Goal: Transaction & Acquisition: Download file/media

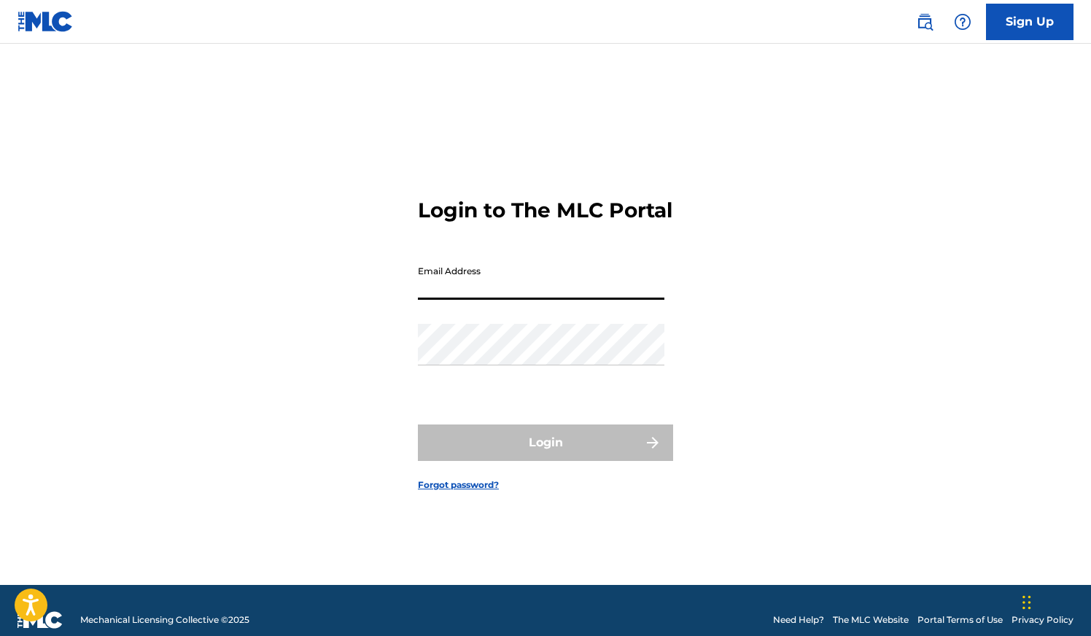
click at [484, 296] on input "Email Address" at bounding box center [541, 279] width 246 height 42
type input "d@[DOMAIN_NAME]"
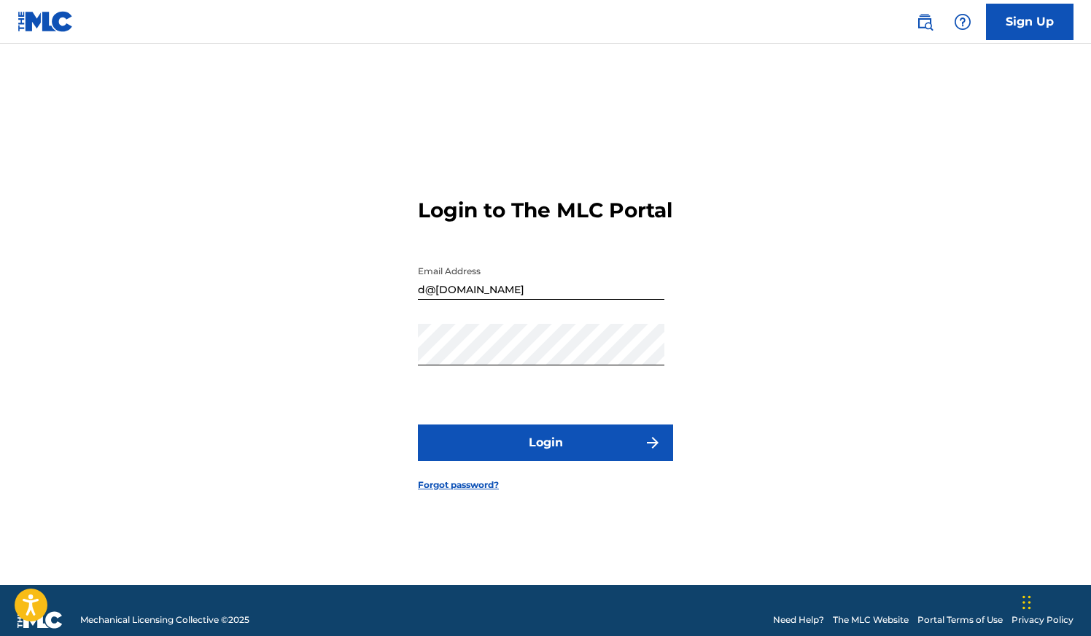
click at [547, 443] on button "Login" at bounding box center [545, 442] width 255 height 36
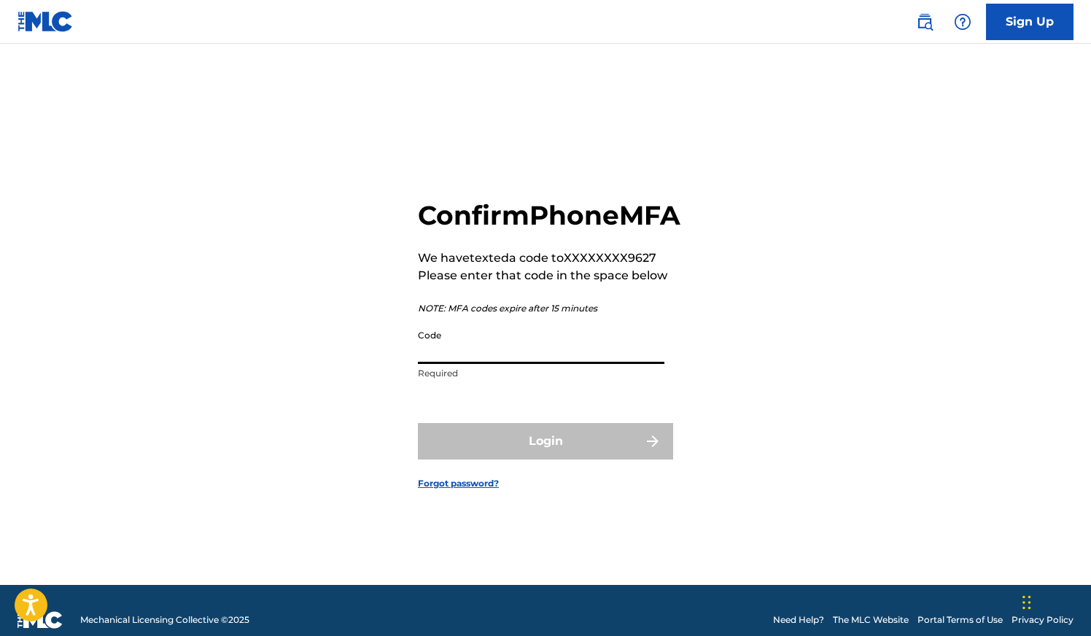
click at [507, 362] on input "Code" at bounding box center [541, 343] width 246 height 42
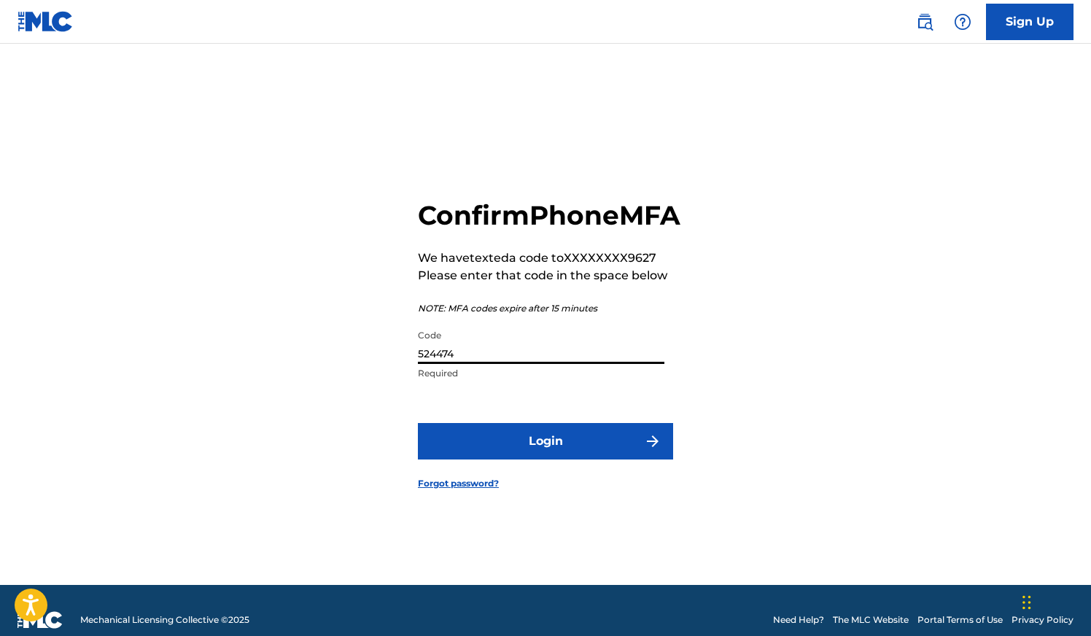
type input "524474"
click at [520, 445] on button "Login" at bounding box center [545, 441] width 255 height 36
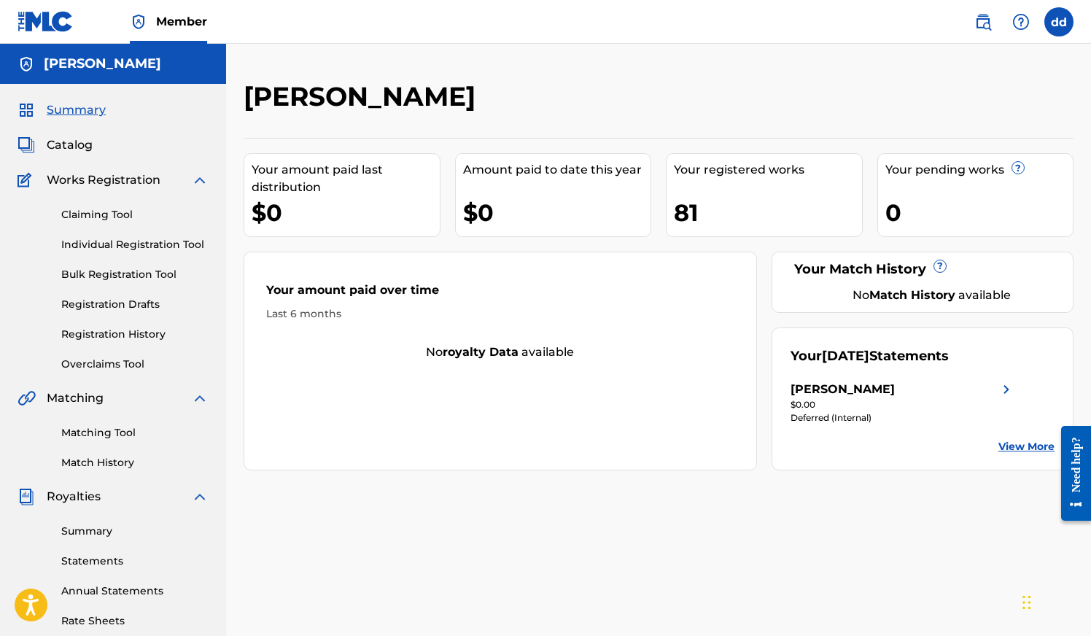
click at [1023, 444] on link "View More" at bounding box center [1026, 446] width 56 height 15
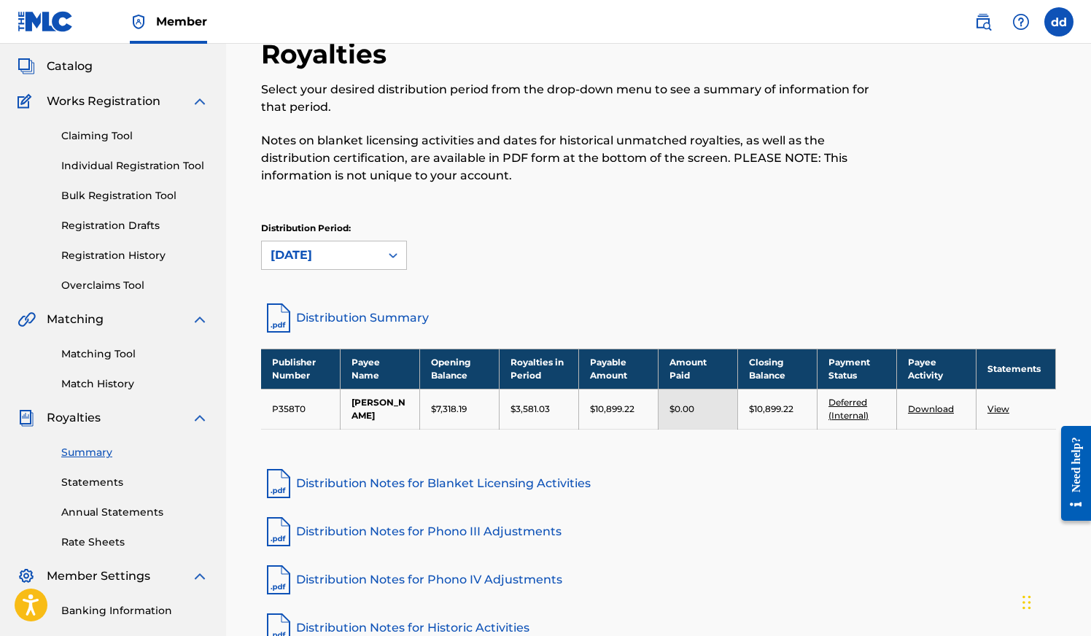
scroll to position [98, 0]
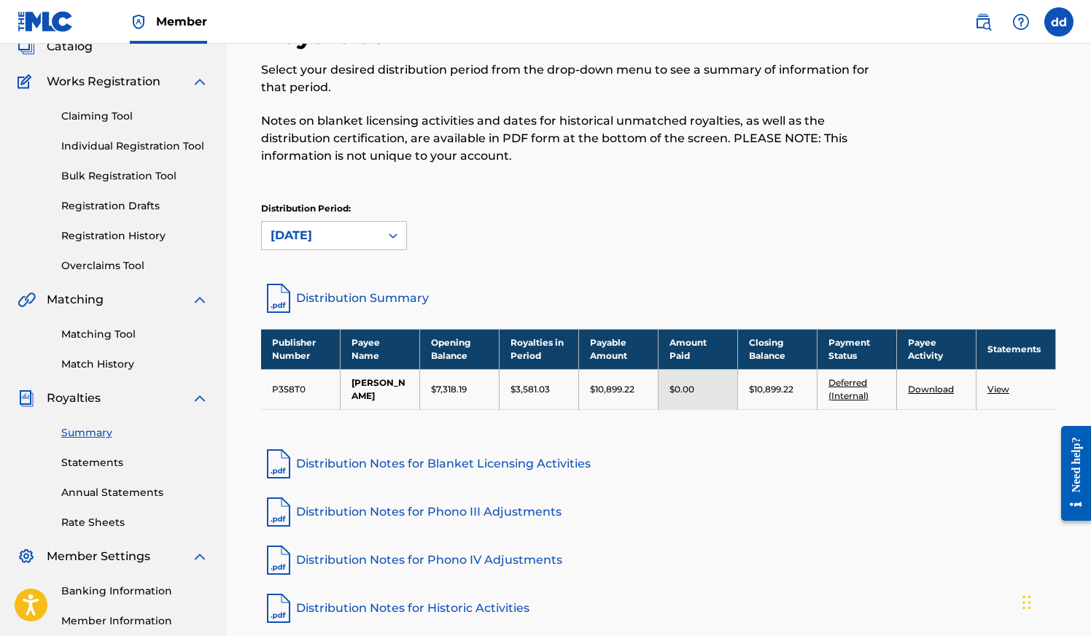
click at [998, 386] on link "View" at bounding box center [998, 388] width 22 height 11
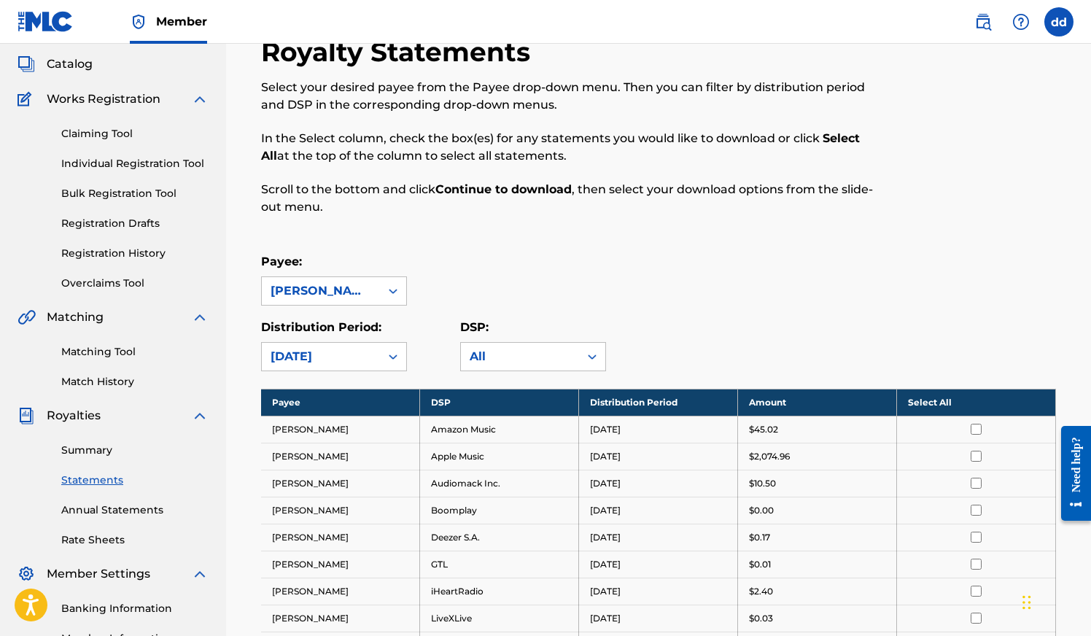
scroll to position [106, 0]
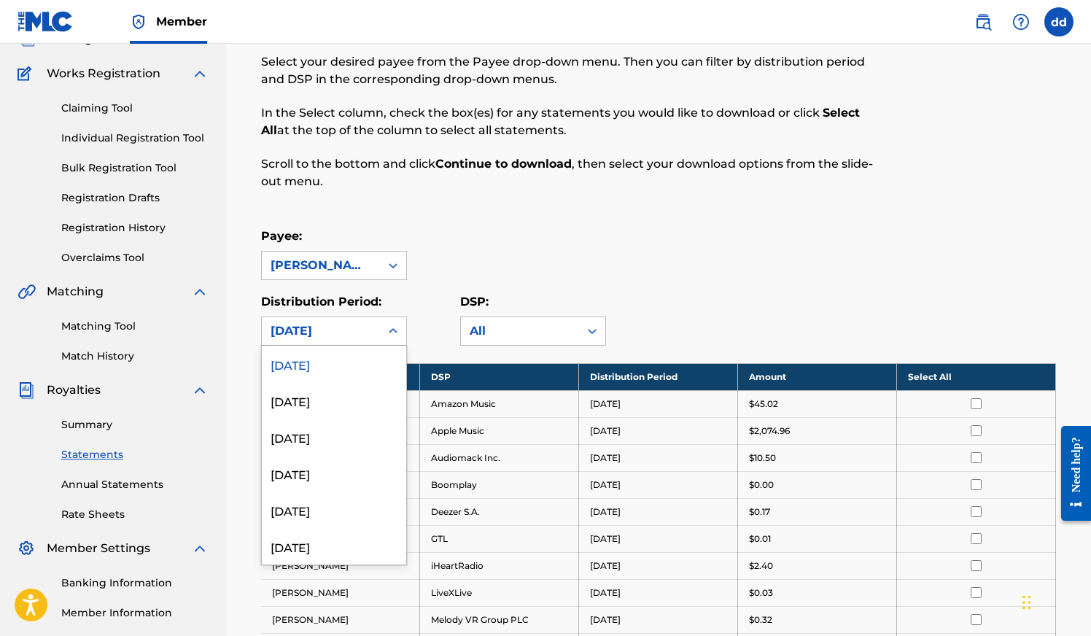
click at [366, 336] on div "[DATE]" at bounding box center [320, 330] width 101 height 17
click at [346, 396] on div "[DATE]" at bounding box center [334, 400] width 144 height 36
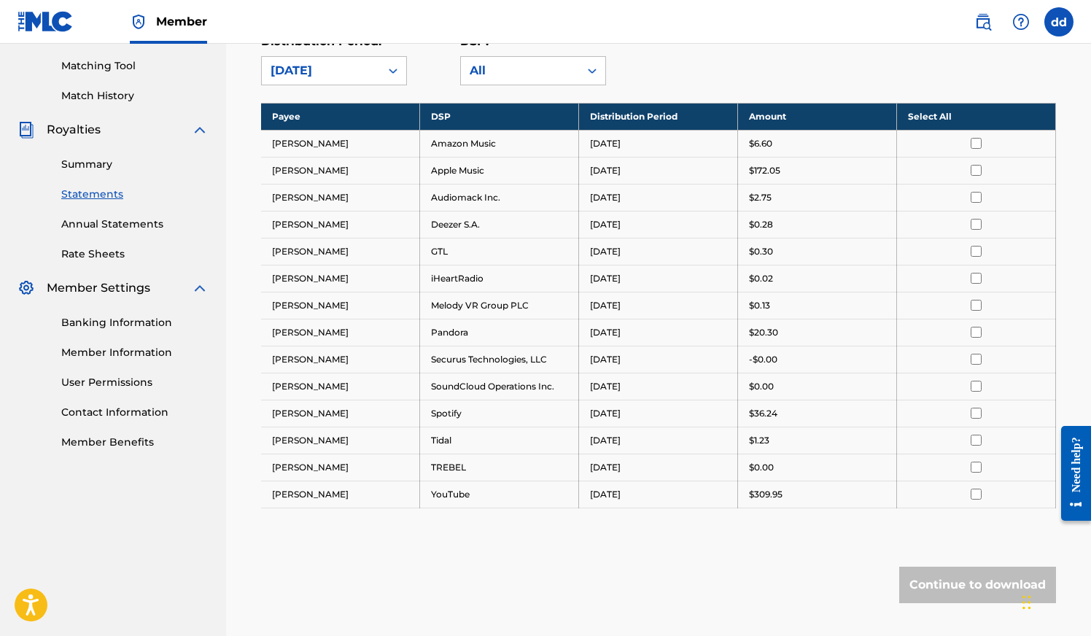
scroll to position [293, 0]
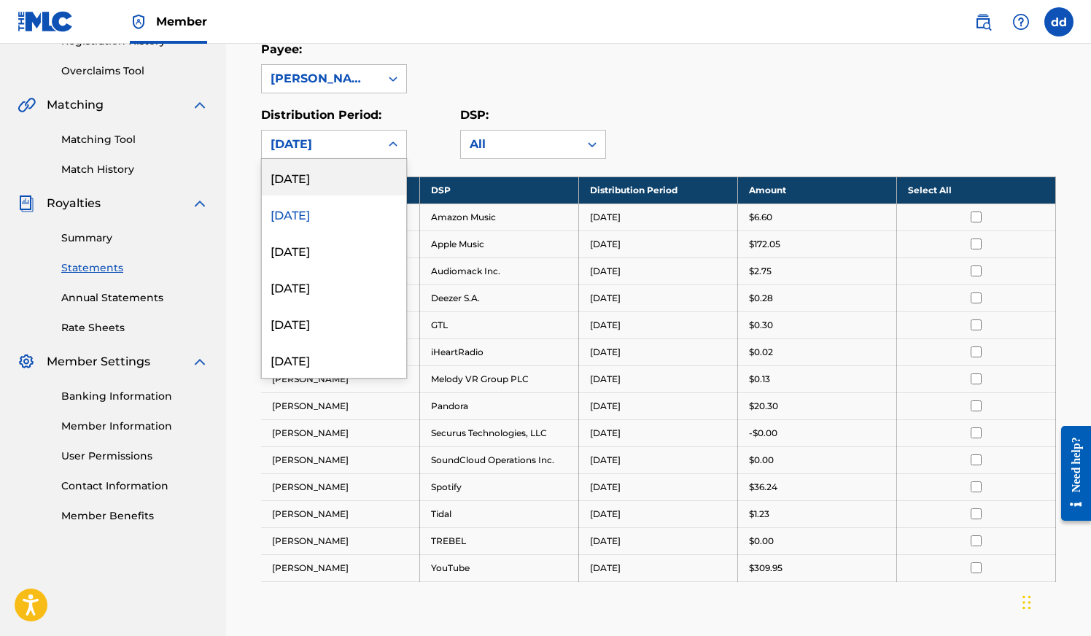
click at [374, 143] on div "[DATE]" at bounding box center [321, 144] width 118 height 28
click at [326, 245] on div "[DATE]" at bounding box center [334, 250] width 144 height 36
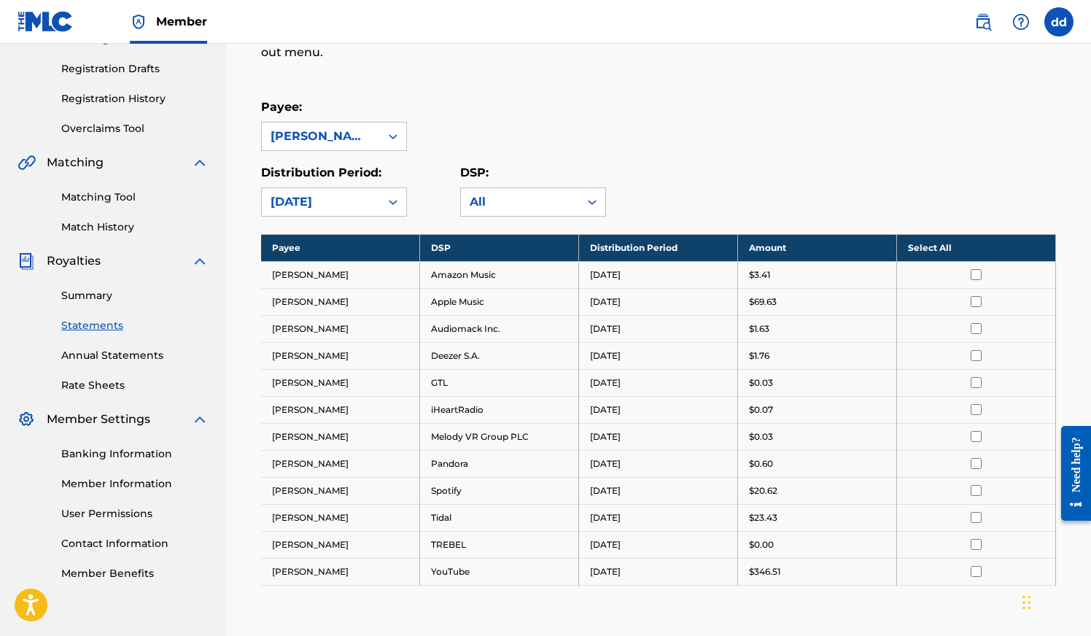
scroll to position [202, 0]
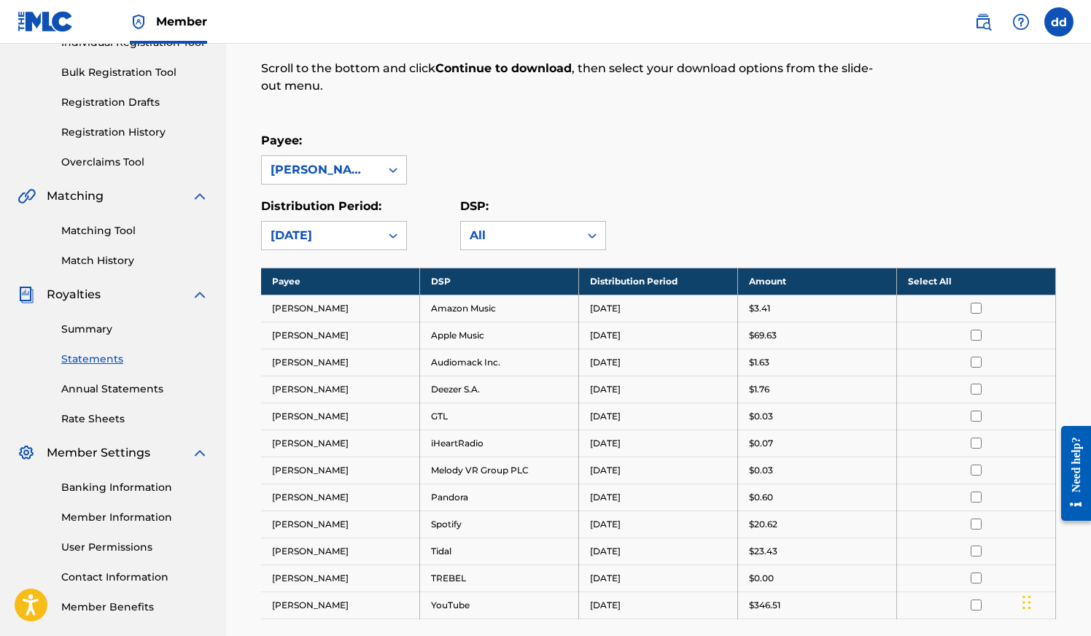
click at [366, 153] on div "Payee: [PERSON_NAME]" at bounding box center [334, 158] width 146 height 52
click at [363, 168] on div "[PERSON_NAME]" at bounding box center [320, 169] width 101 height 17
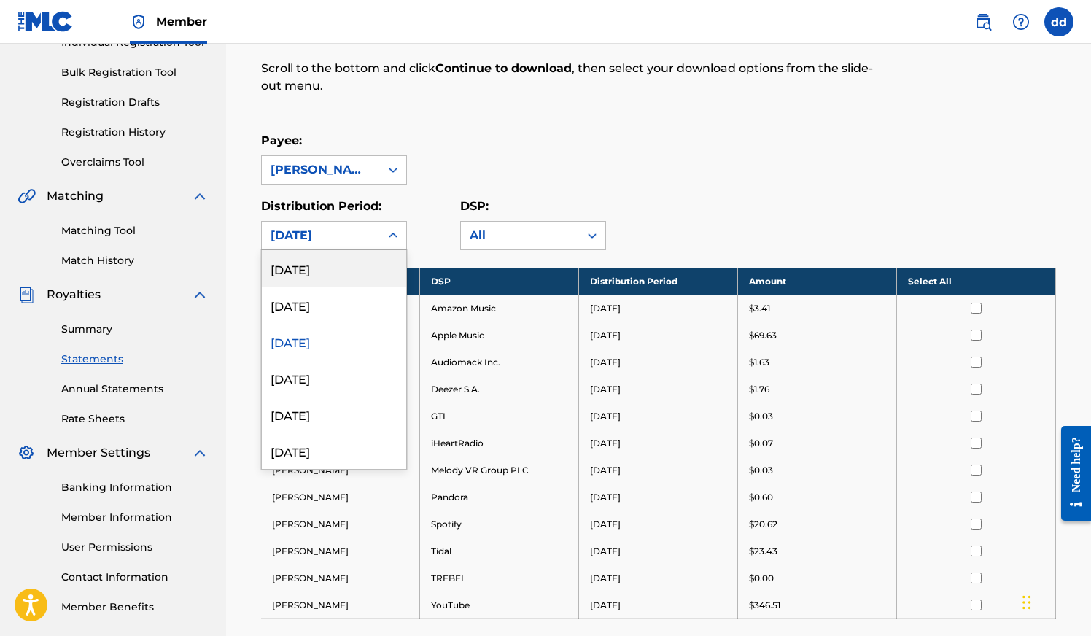
click at [353, 230] on div "[DATE]" at bounding box center [320, 235] width 101 height 17
click at [342, 367] on div "[DATE]" at bounding box center [334, 377] width 144 height 36
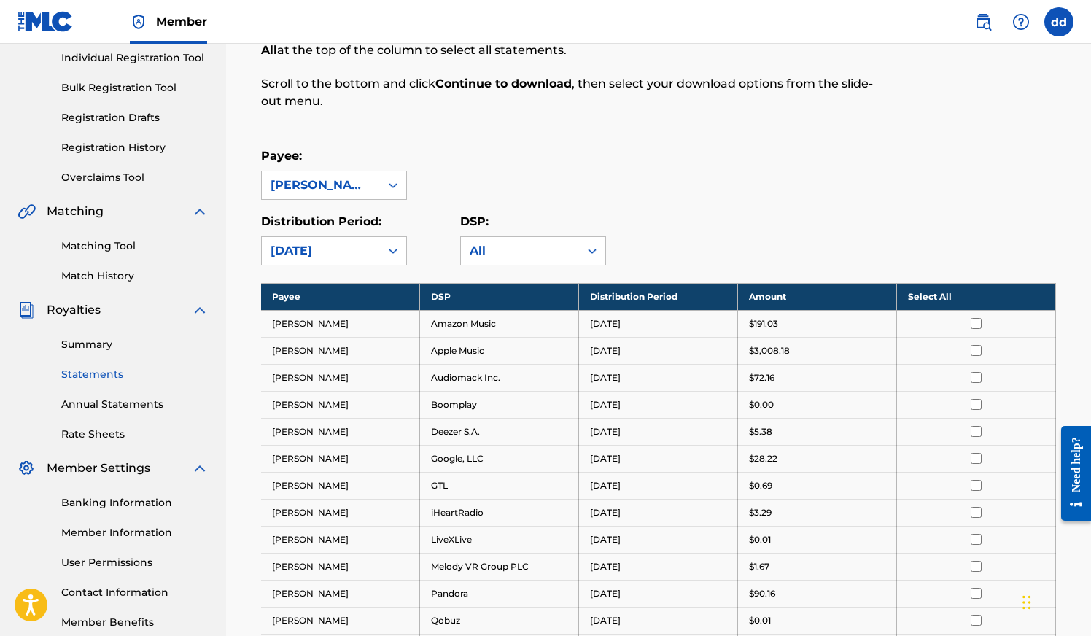
scroll to position [161, 0]
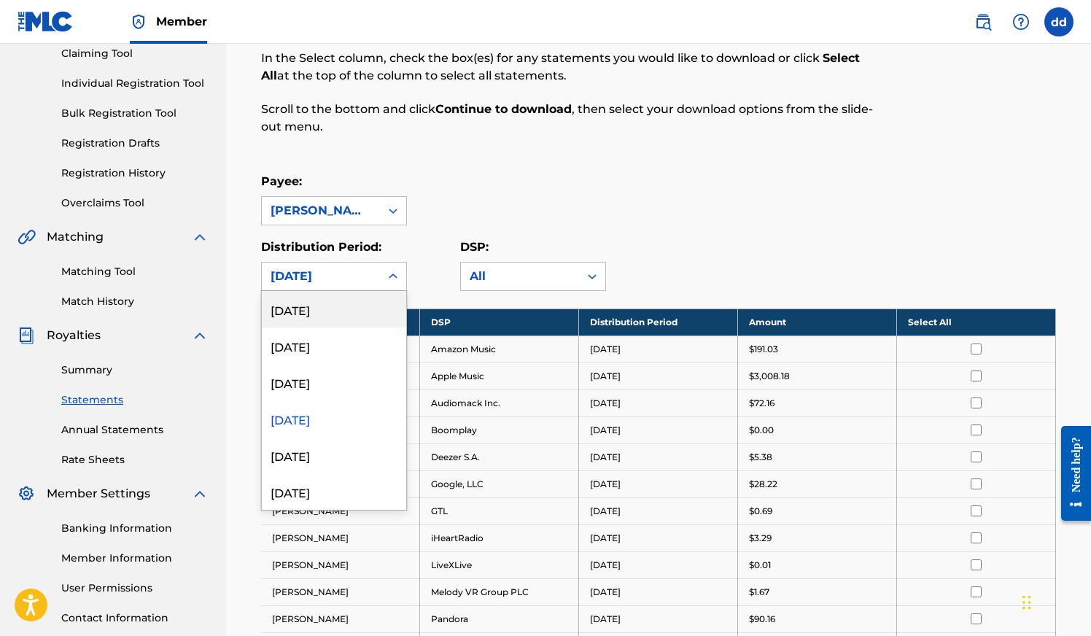
click at [317, 279] on div "[DATE]" at bounding box center [320, 276] width 101 height 17
click at [320, 313] on div "[DATE]" at bounding box center [334, 309] width 144 height 36
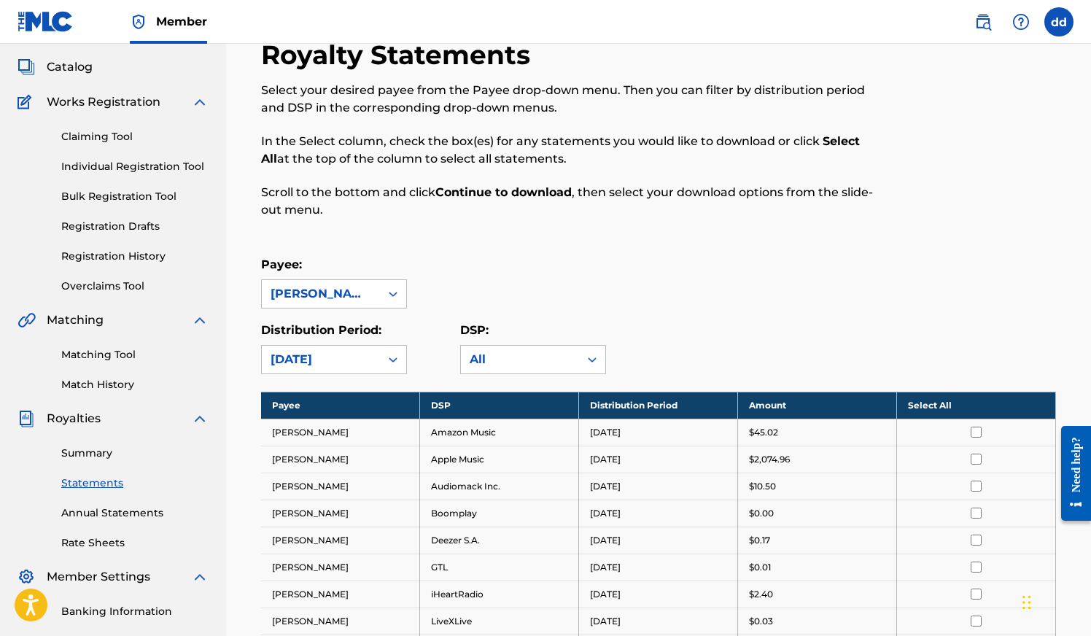
scroll to position [84, 0]
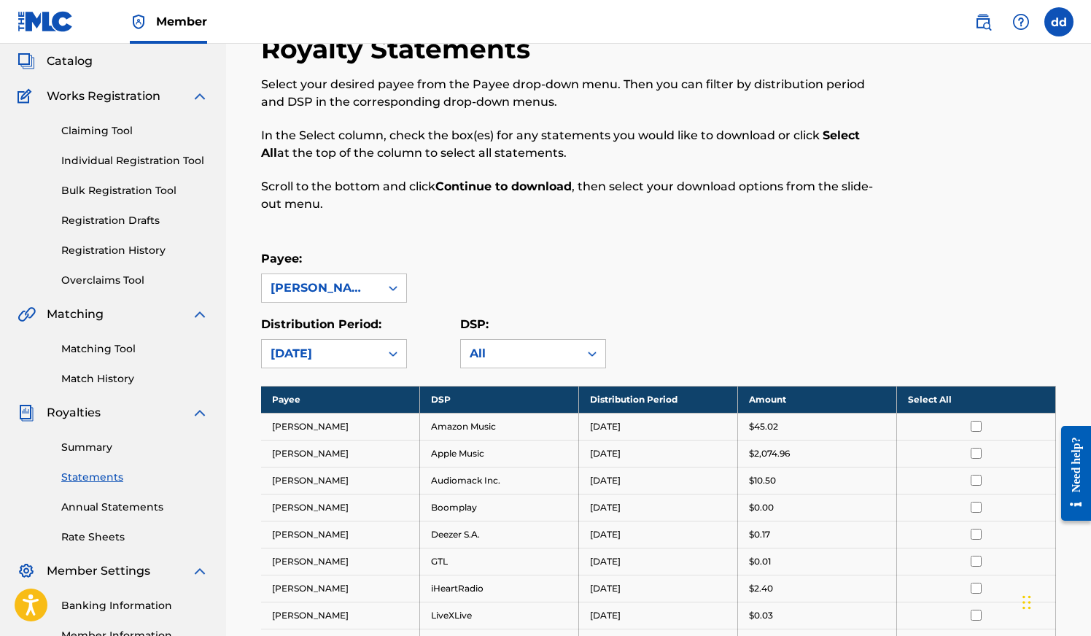
click at [101, 477] on link "Statements" at bounding box center [134, 476] width 147 height 15
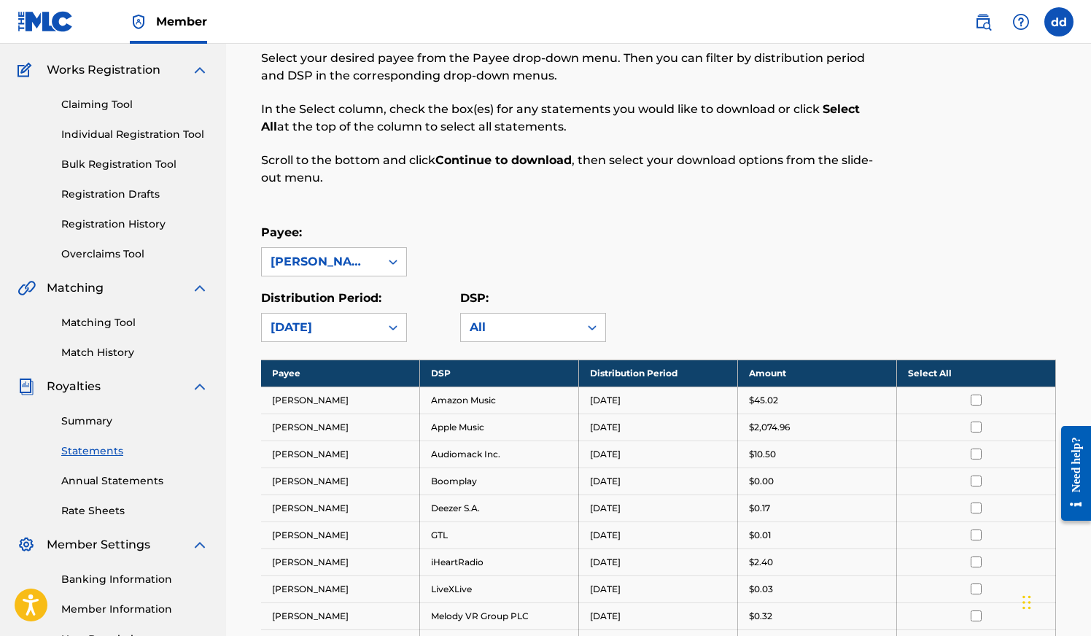
scroll to position [143, 0]
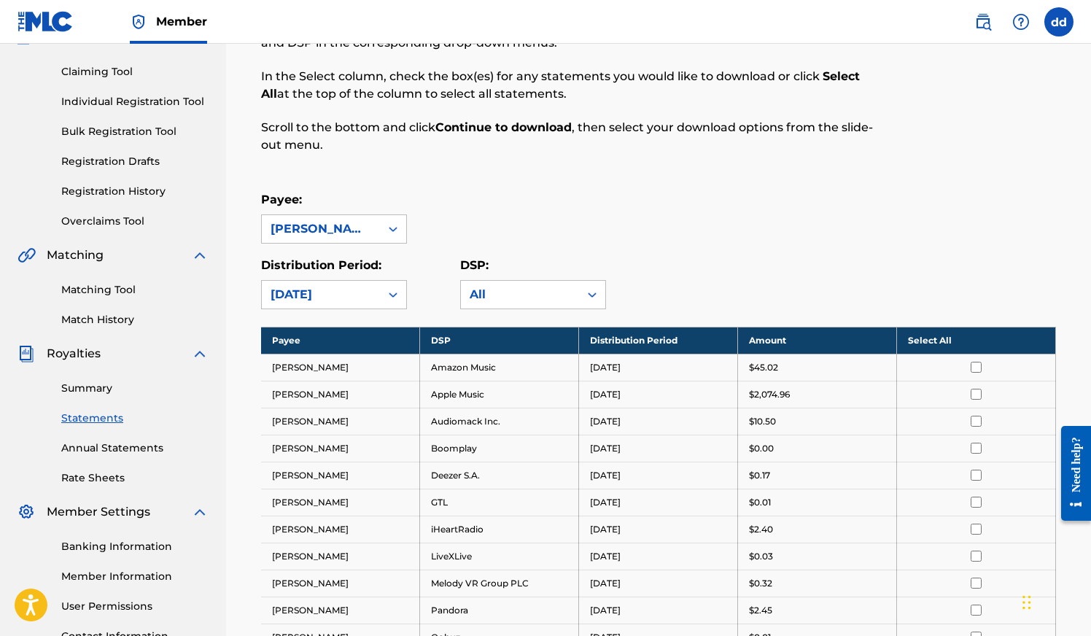
click at [89, 386] on link "Summary" at bounding box center [134, 388] width 147 height 15
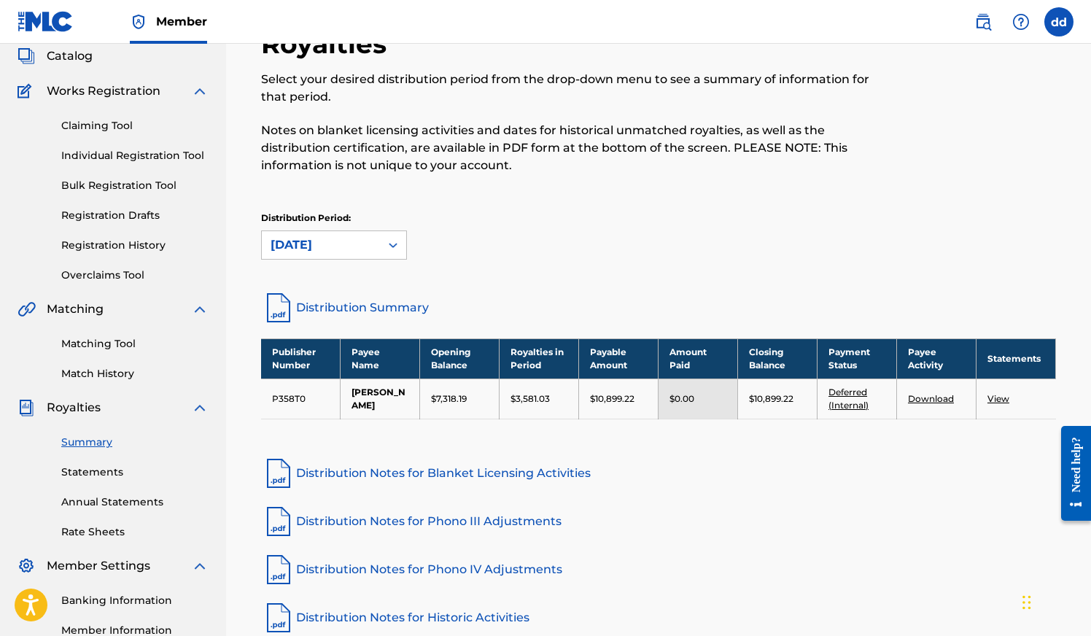
scroll to position [106, 0]
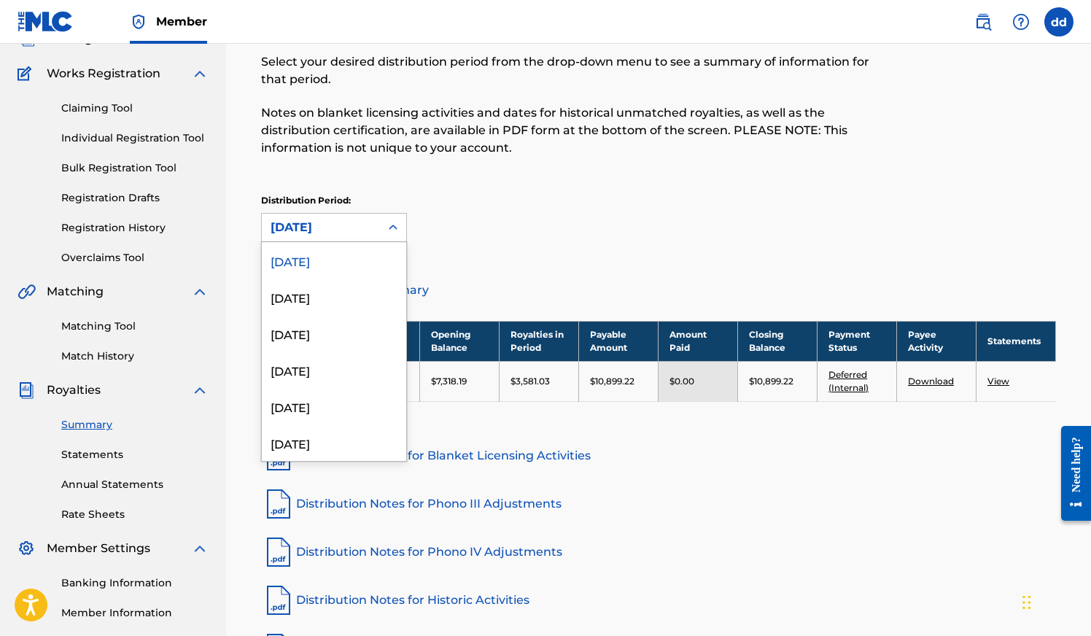
click at [356, 225] on div "[DATE]" at bounding box center [320, 227] width 101 height 17
click at [353, 289] on div "[DATE]" at bounding box center [334, 296] width 144 height 36
click at [315, 219] on div "[DATE]" at bounding box center [320, 227] width 101 height 17
click at [315, 267] on div "[DATE]" at bounding box center [334, 260] width 144 height 36
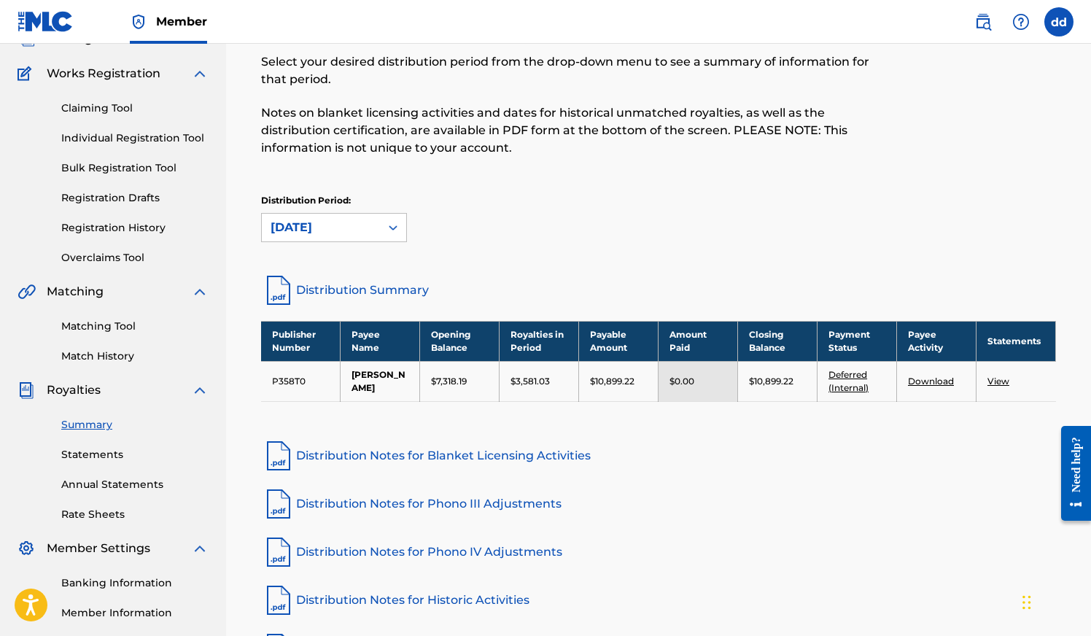
click at [935, 383] on link "Download" at bounding box center [931, 380] width 46 height 11
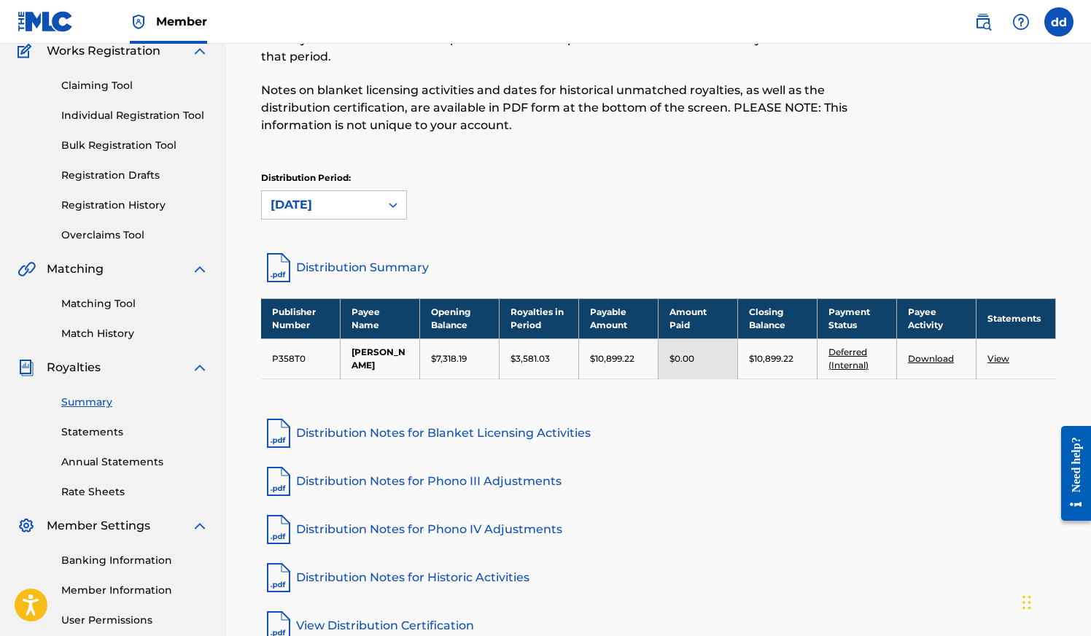
click at [1004, 359] on link "View" at bounding box center [998, 358] width 22 height 11
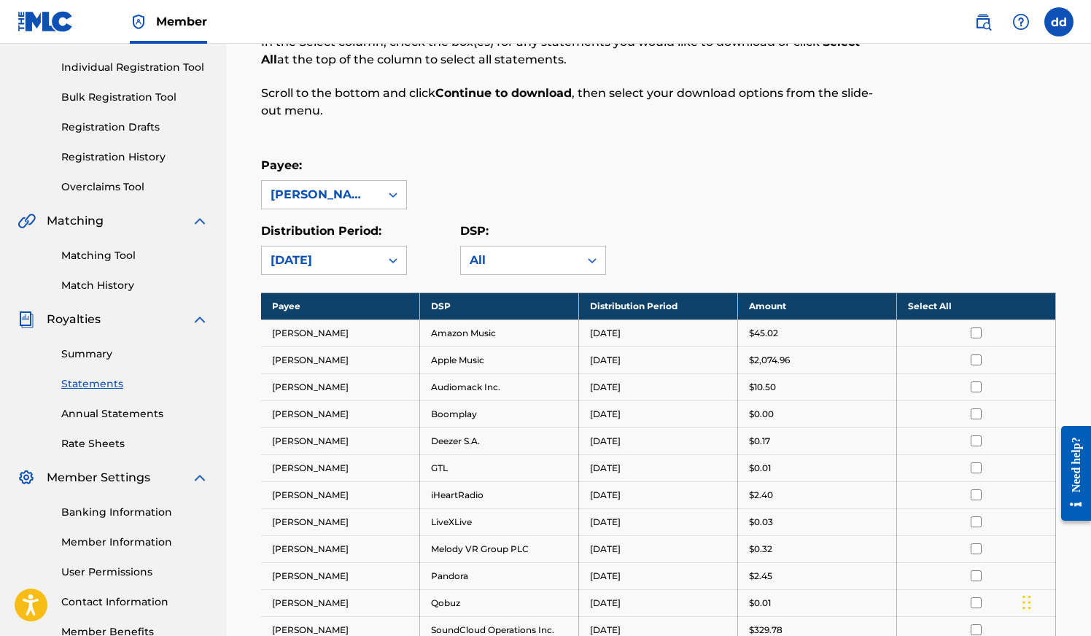
scroll to position [182, 0]
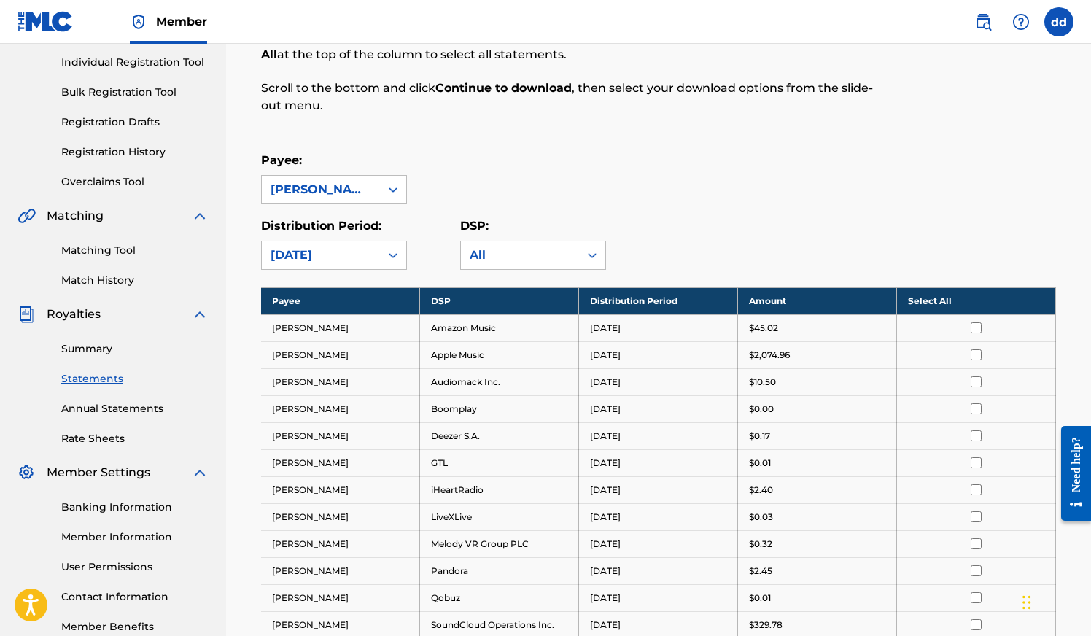
click at [975, 351] on input "checkbox" at bounding box center [975, 354] width 11 height 11
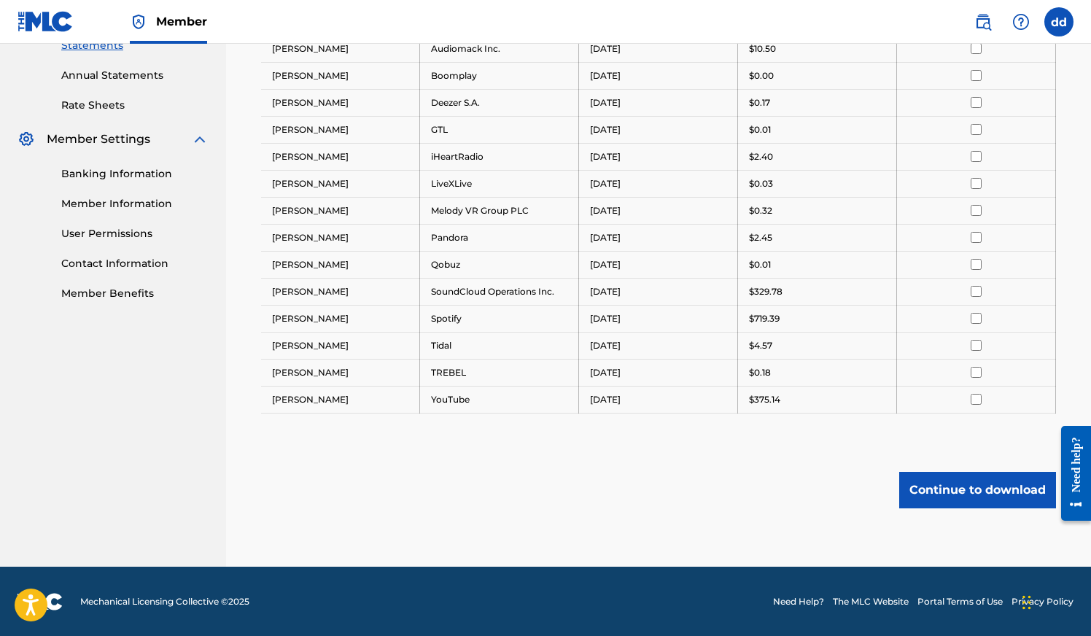
click at [961, 494] on button "Continue to download" at bounding box center [977, 490] width 157 height 36
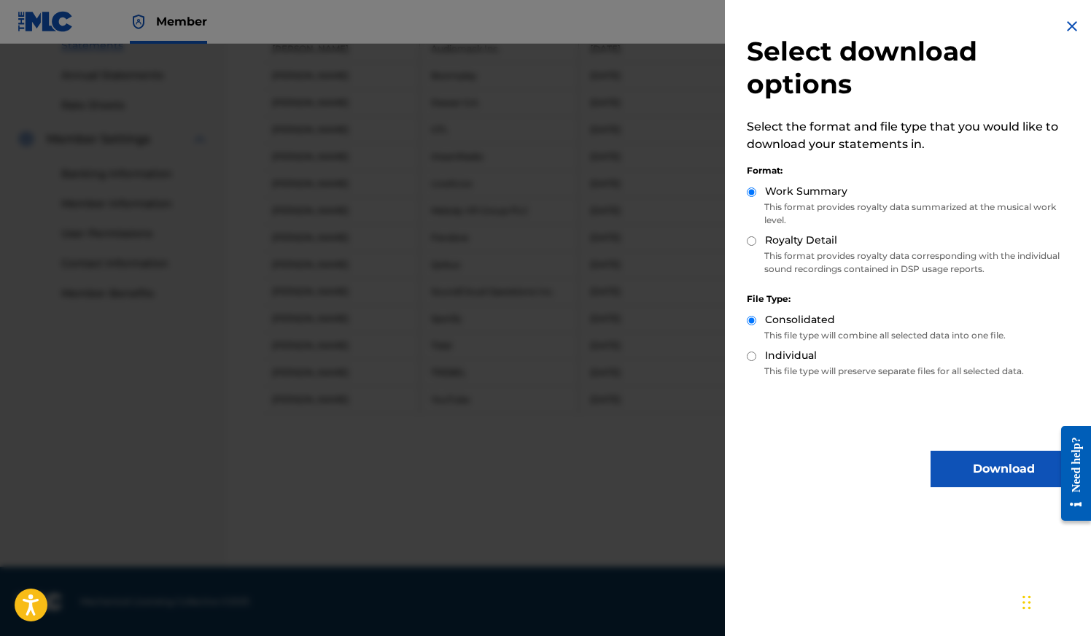
click at [755, 247] on div "Royalty Detail" at bounding box center [911, 241] width 330 height 17
click at [748, 242] on input "Royalty Detail" at bounding box center [750, 240] width 9 height 9
radio input "true"
click at [792, 357] on label "Individual" at bounding box center [791, 355] width 52 height 15
click at [756, 357] on input "Individual" at bounding box center [750, 355] width 9 height 9
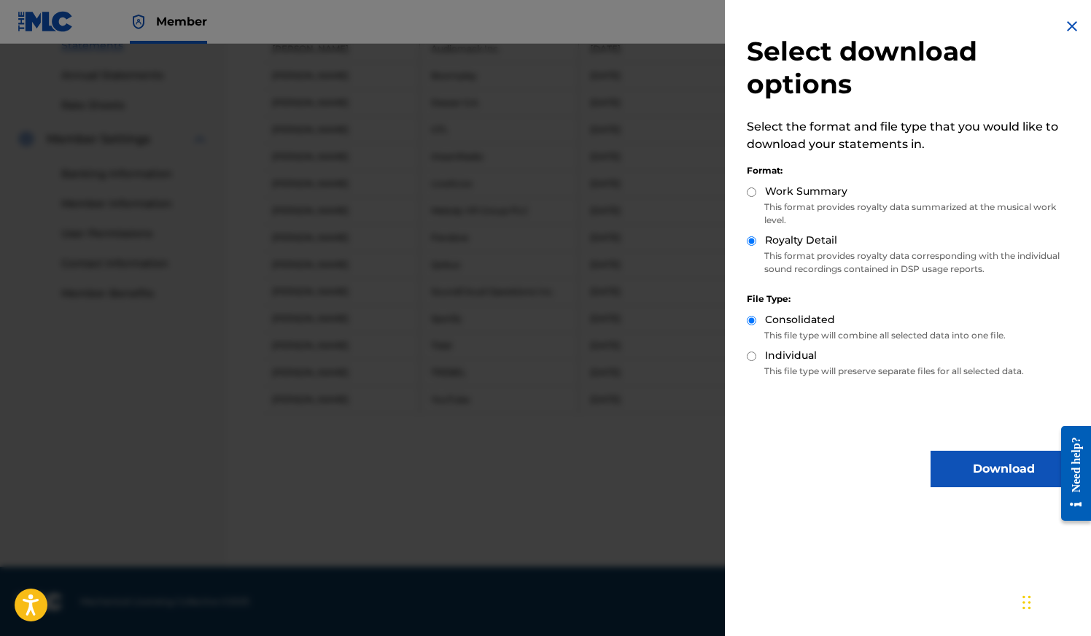
radio input "true"
click at [965, 453] on button "Download" at bounding box center [1003, 469] width 146 height 36
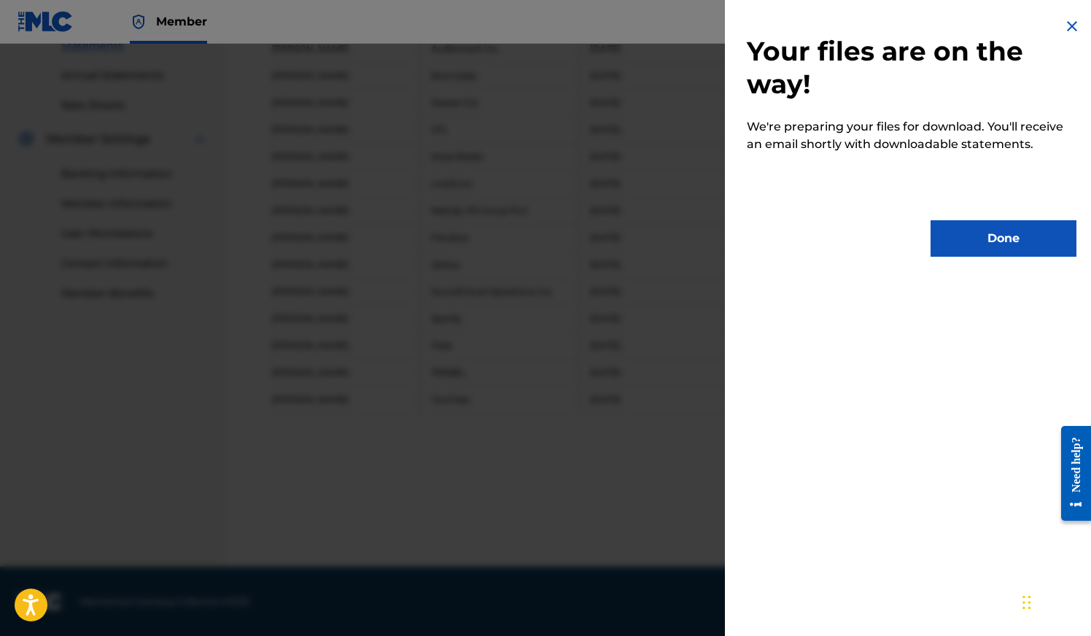
click at [991, 257] on div "Your files are on the way! We're preparing your files for download. You'll rece…" at bounding box center [911, 137] width 373 height 274
click at [991, 247] on button "Done" at bounding box center [1003, 238] width 146 height 36
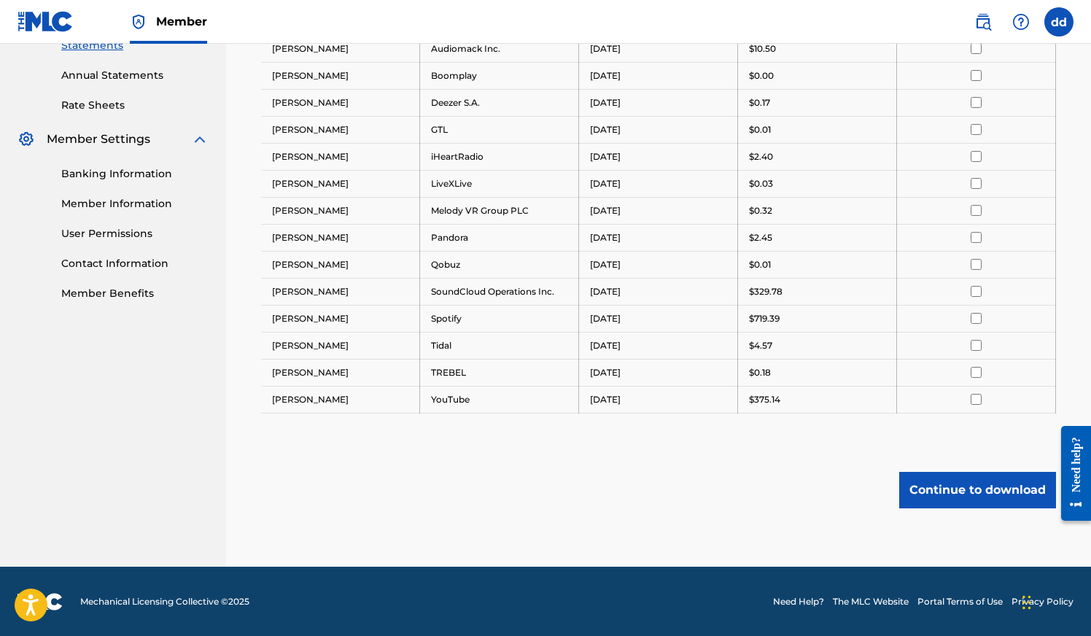
click at [988, 491] on button "Continue to download" at bounding box center [977, 490] width 157 height 36
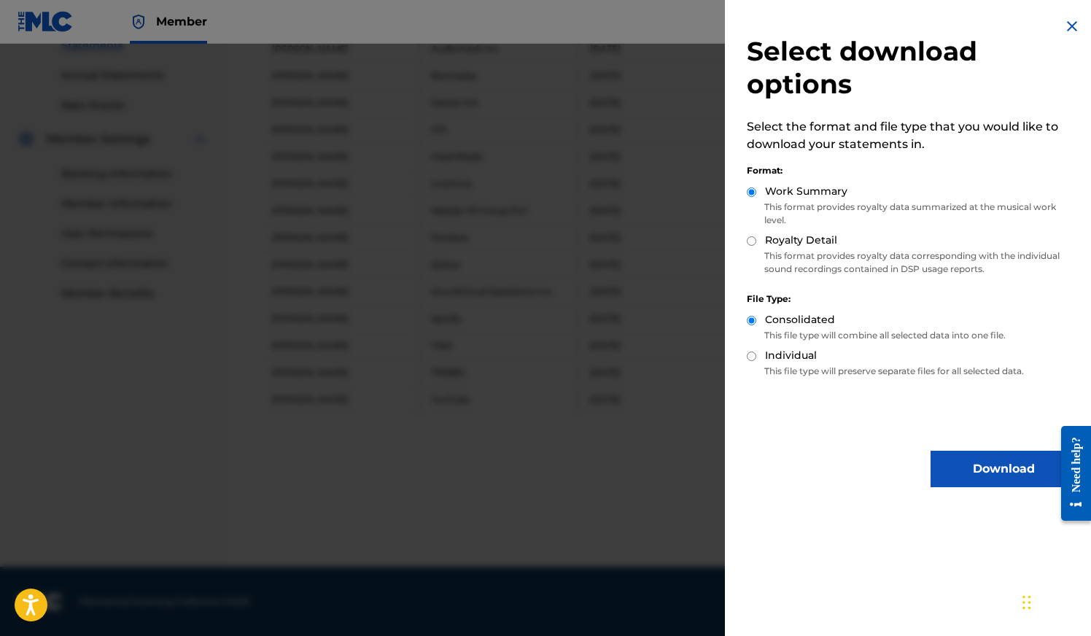
click at [811, 241] on label "Royalty Detail" at bounding box center [801, 240] width 72 height 15
click at [756, 241] on input "Royalty Detail" at bounding box center [750, 240] width 9 height 9
radio input "true"
click at [802, 349] on label "Individual" at bounding box center [791, 355] width 52 height 15
click at [756, 351] on input "Individual" at bounding box center [750, 355] width 9 height 9
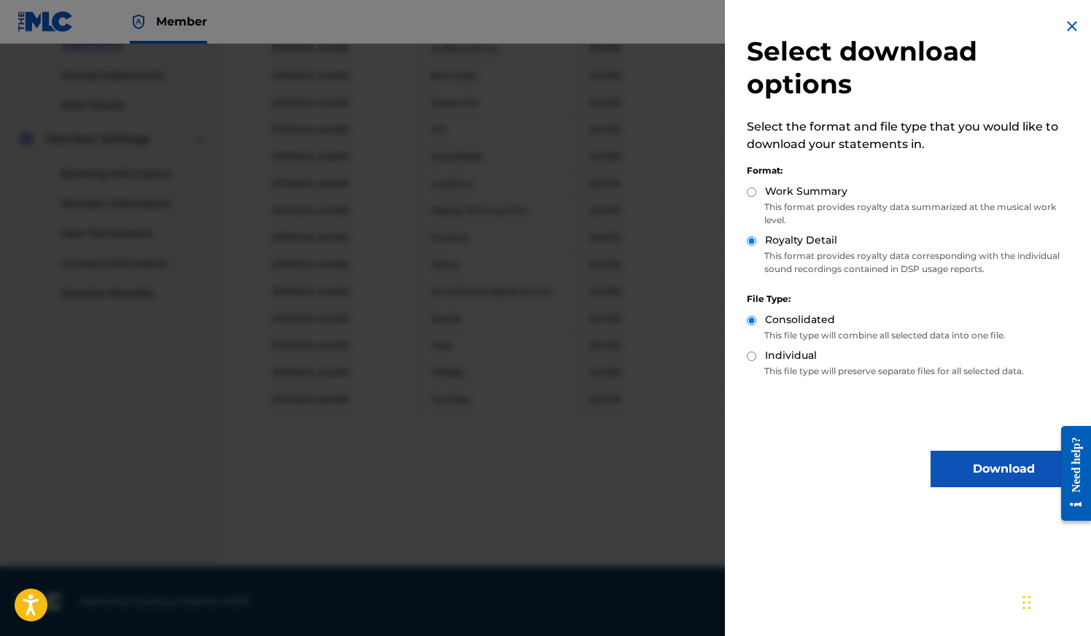
radio input "true"
click at [994, 471] on button "Download" at bounding box center [1003, 469] width 146 height 36
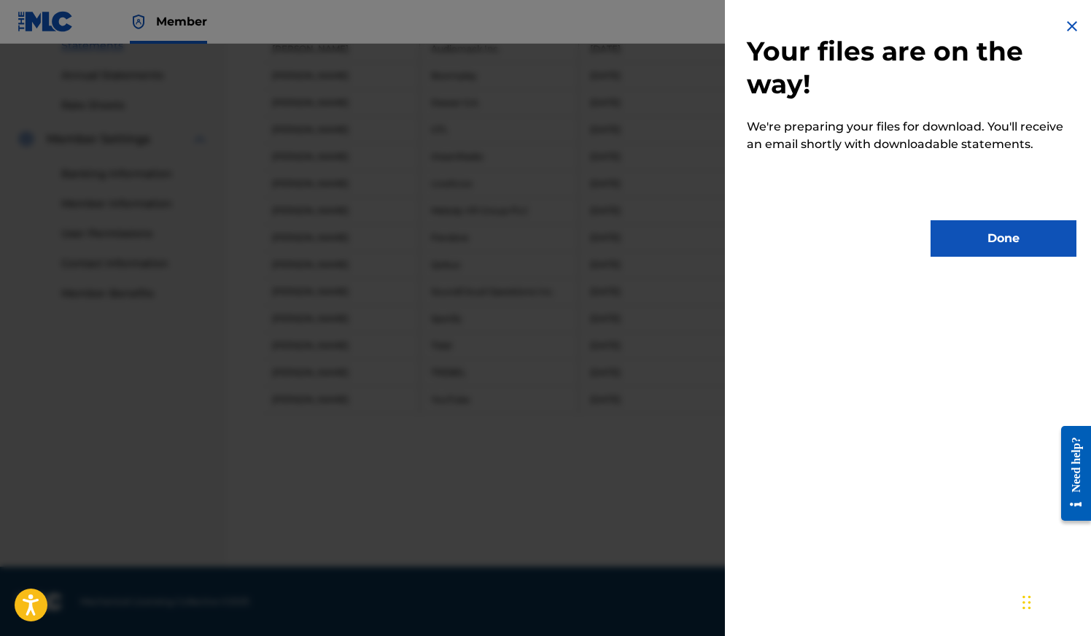
click at [976, 244] on button "Done" at bounding box center [1003, 238] width 146 height 36
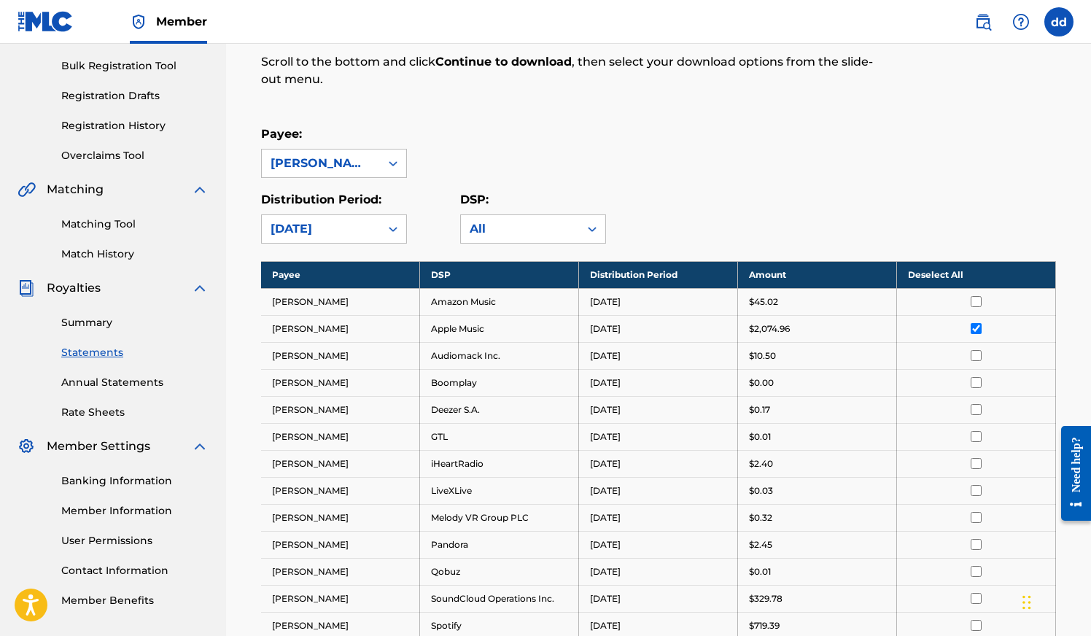
scroll to position [0, 0]
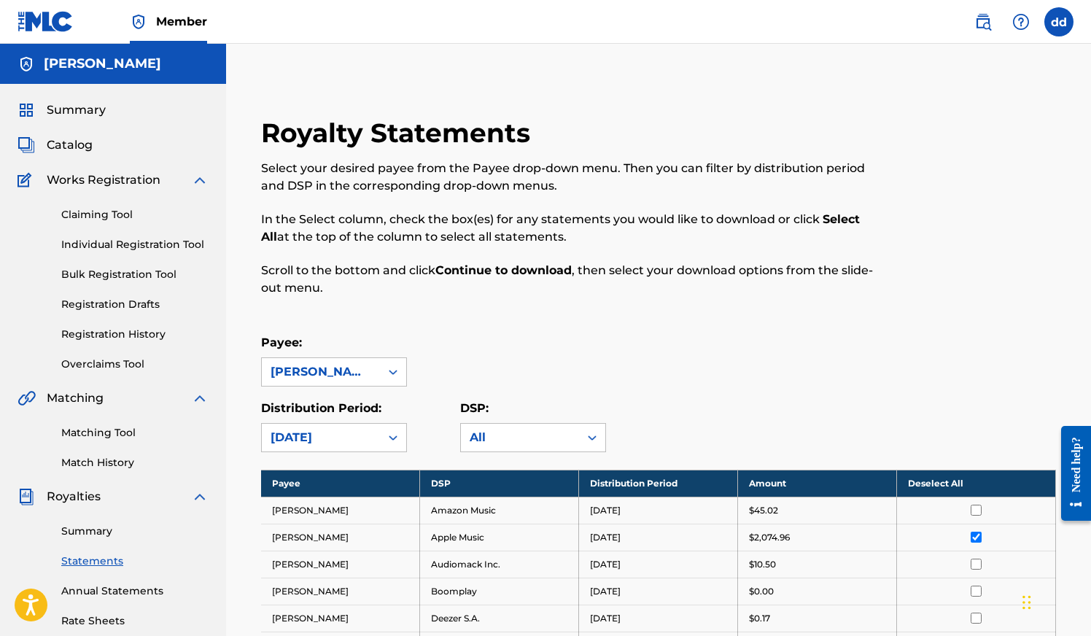
click at [74, 145] on span "Catalog" at bounding box center [70, 144] width 46 height 17
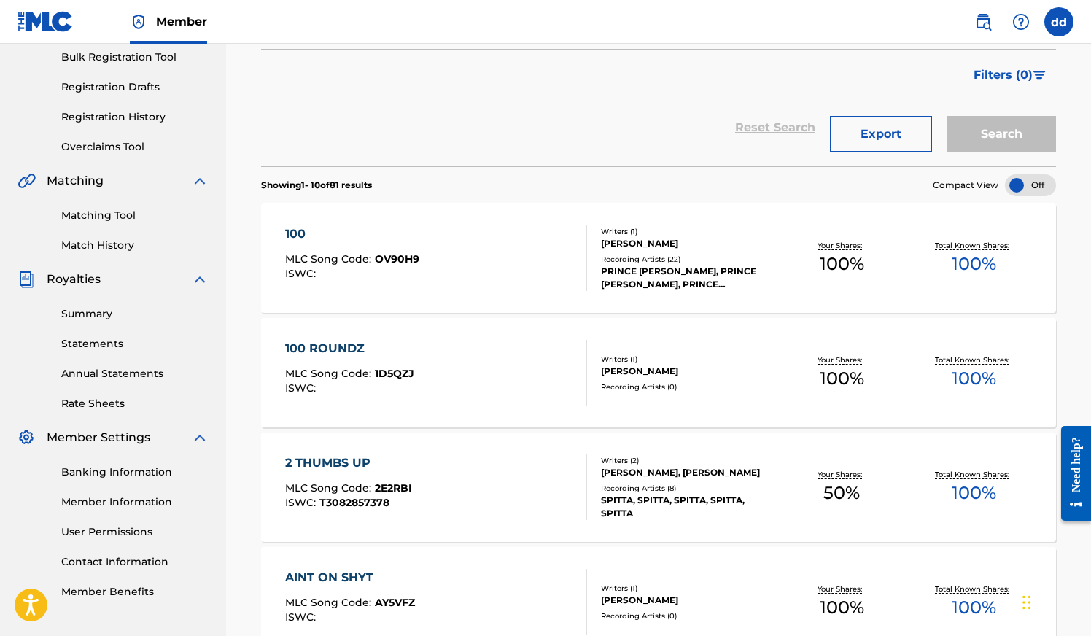
scroll to position [218, 0]
click at [92, 338] on link "Statements" at bounding box center [134, 342] width 147 height 15
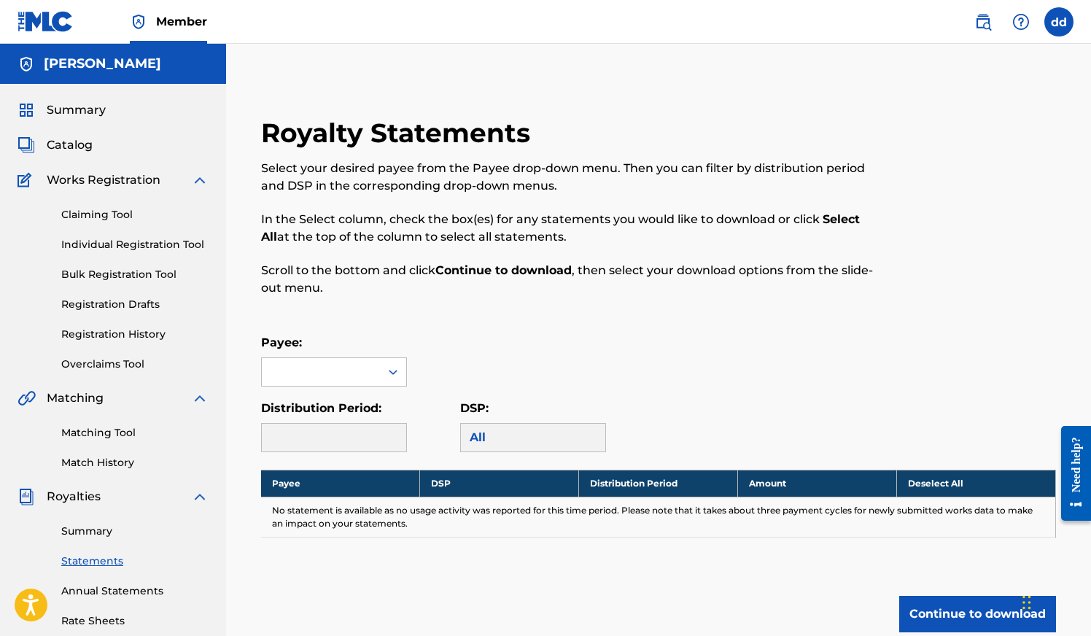
scroll to position [122, 0]
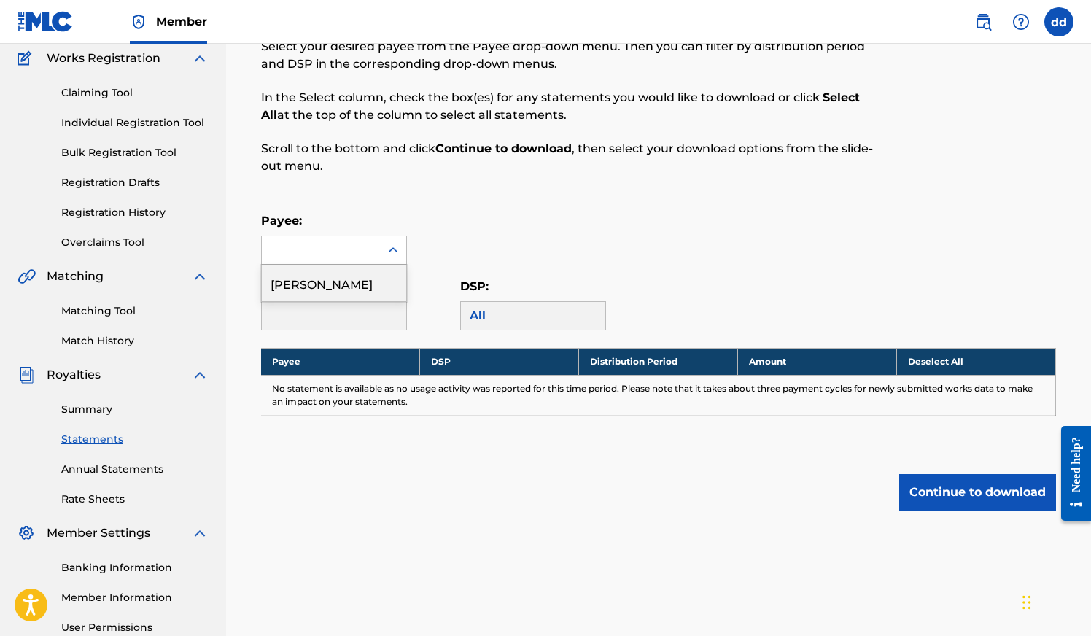
click at [343, 253] on div at bounding box center [321, 250] width 118 height 28
click at [340, 282] on div "[PERSON_NAME]" at bounding box center [334, 283] width 144 height 36
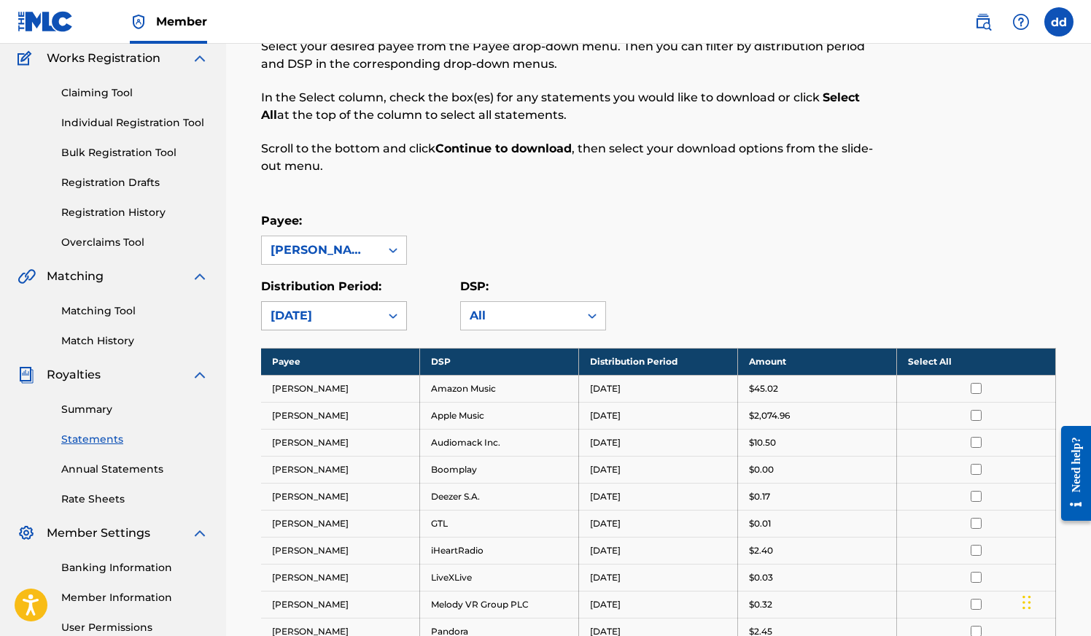
click at [340, 309] on div "[DATE]" at bounding box center [320, 315] width 101 height 17
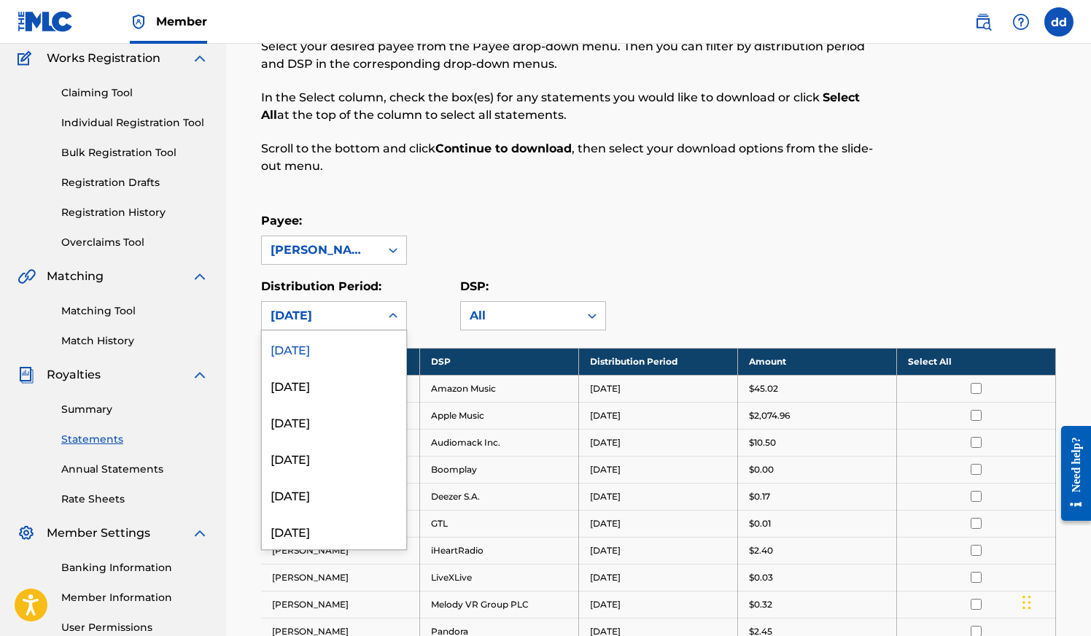
click at [329, 340] on div "[DATE]" at bounding box center [334, 348] width 144 height 36
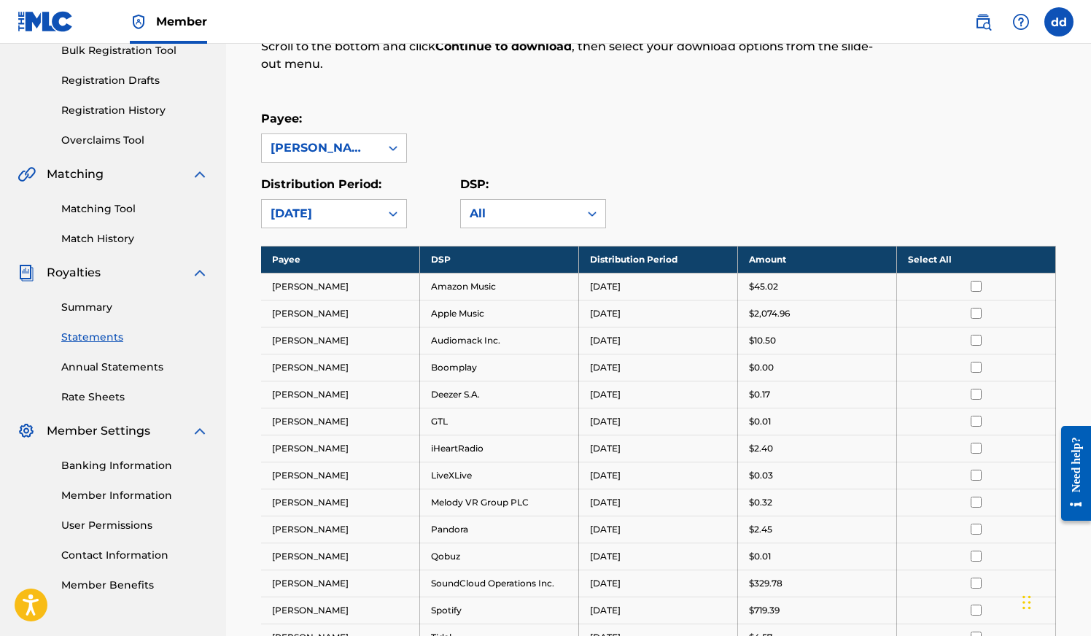
scroll to position [241, 0]
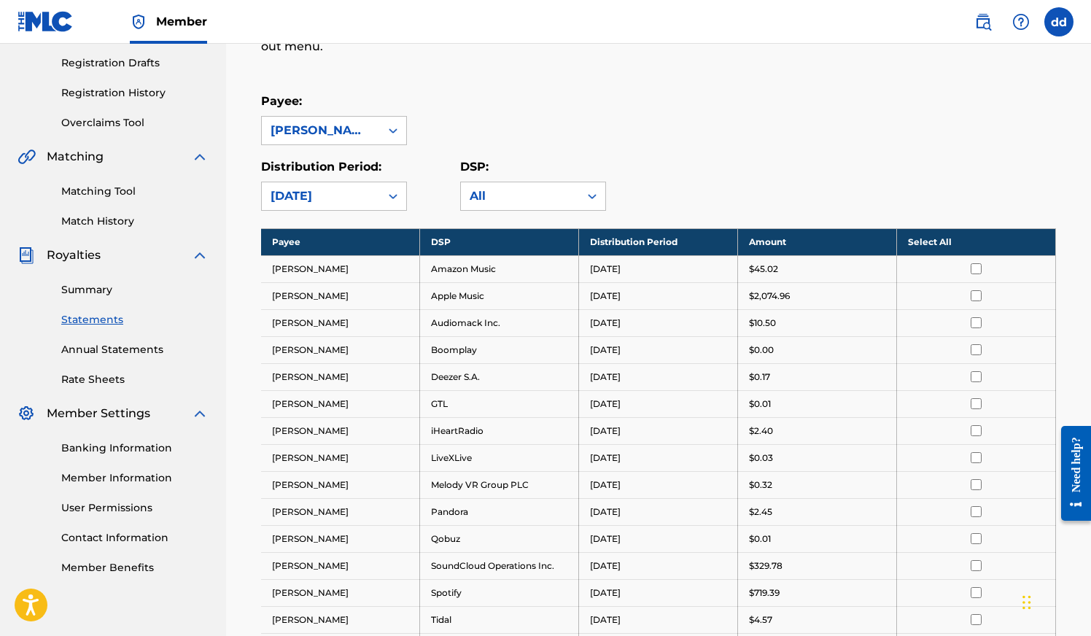
click at [970, 267] on input "checkbox" at bounding box center [975, 268] width 11 height 11
click at [950, 246] on th "Deselect All" at bounding box center [976, 241] width 159 height 27
click at [939, 243] on th "Select All" at bounding box center [976, 241] width 159 height 27
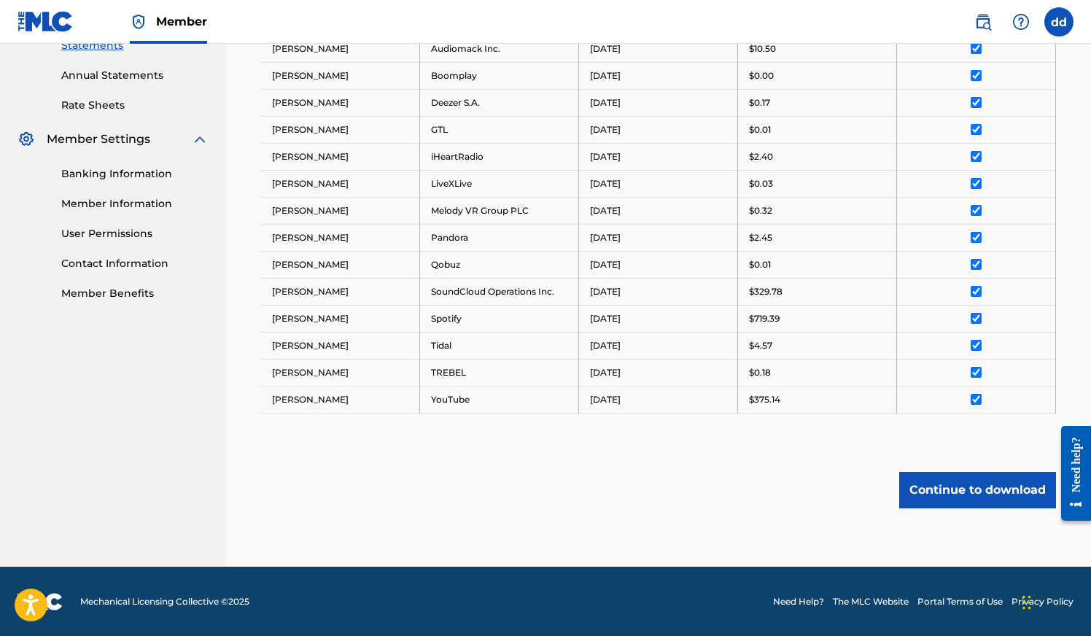
click at [985, 491] on button "Continue to download" at bounding box center [977, 490] width 157 height 36
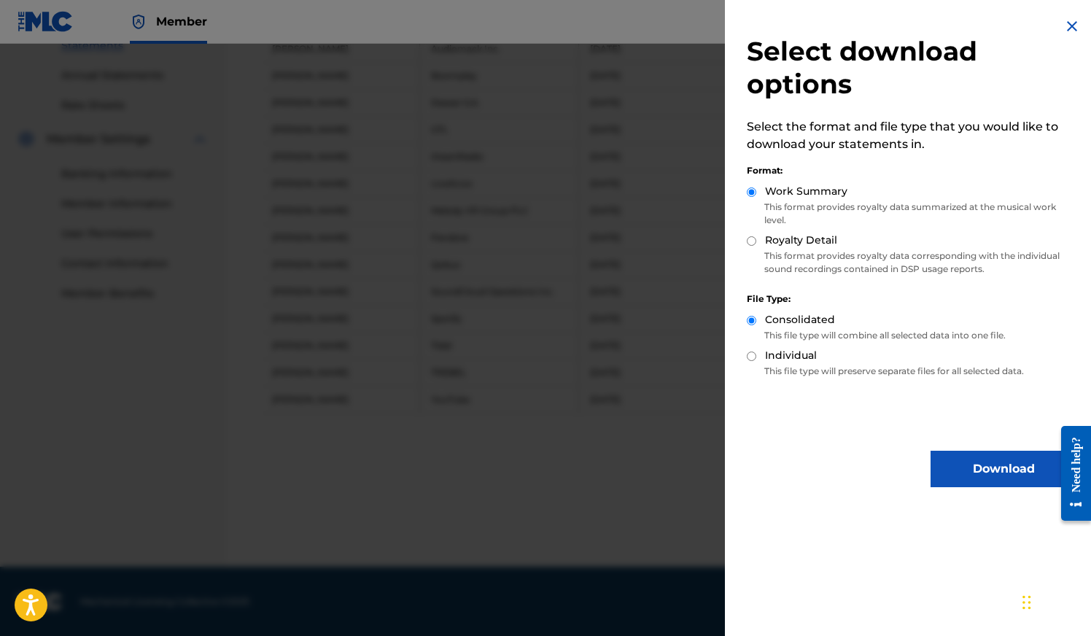
click at [749, 354] on input "Individual" at bounding box center [750, 355] width 9 height 9
radio input "true"
click at [980, 469] on button "Download" at bounding box center [1003, 469] width 146 height 36
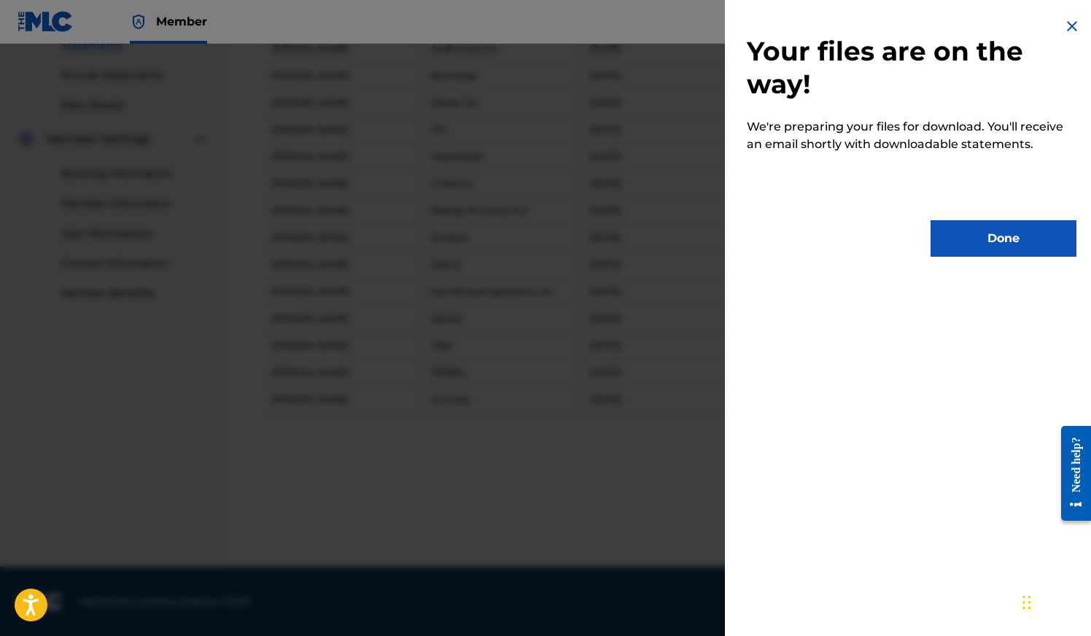
click at [998, 237] on button "Done" at bounding box center [1003, 238] width 146 height 36
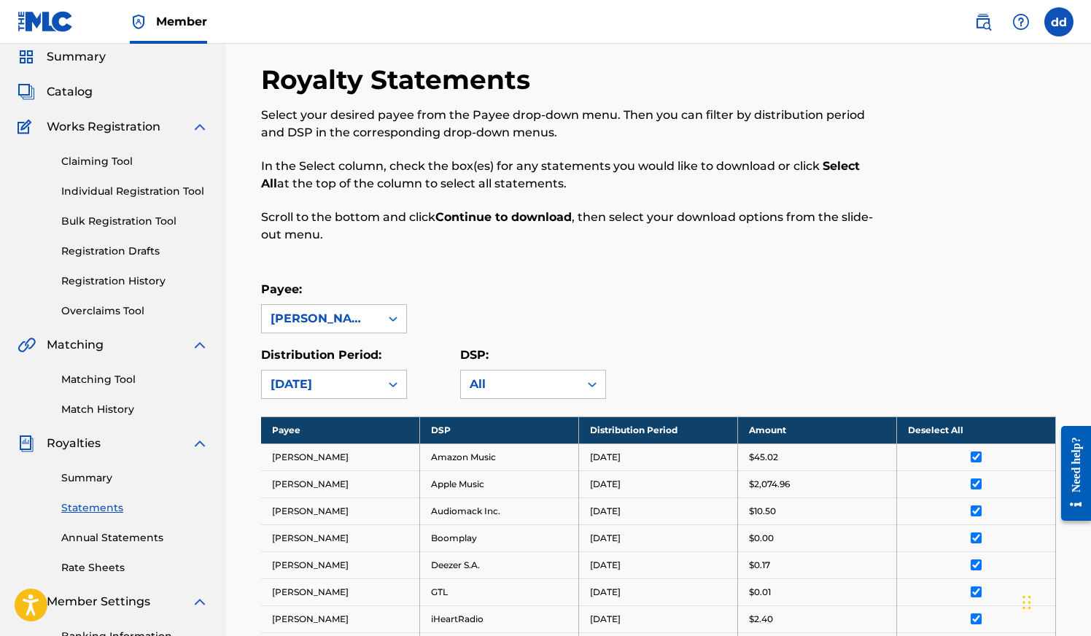
scroll to position [0, 0]
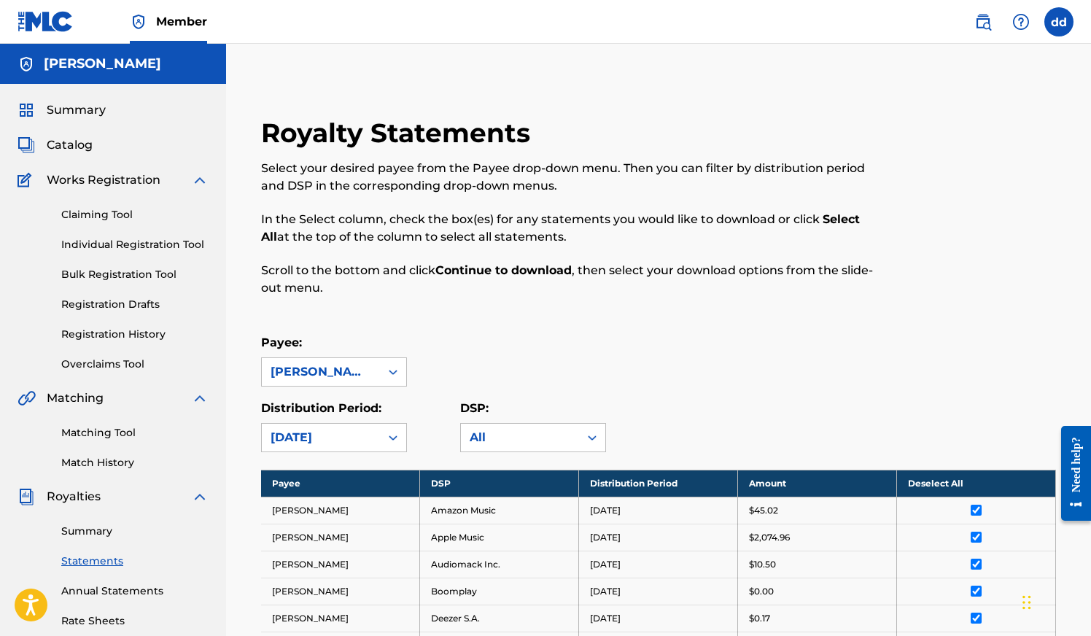
click at [56, 109] on span "Summary" at bounding box center [76, 109] width 59 height 17
